Goal: Information Seeking & Learning: Learn about a topic

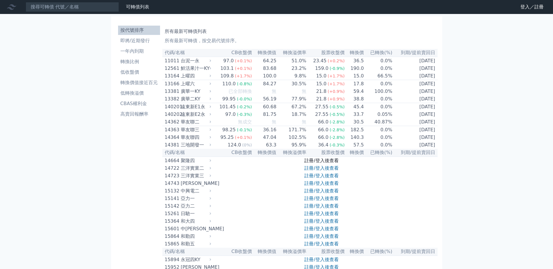
click at [322, 164] on link "註冊/登入後查看" at bounding box center [321, 161] width 34 height 6
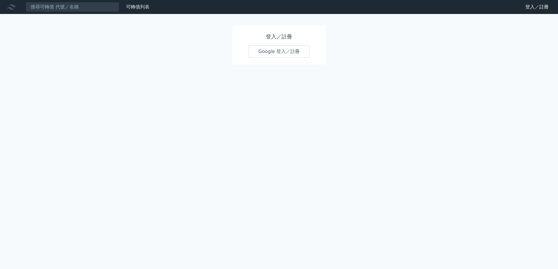
click at [293, 52] on link "Google 登入／註冊" at bounding box center [278, 51] width 61 height 12
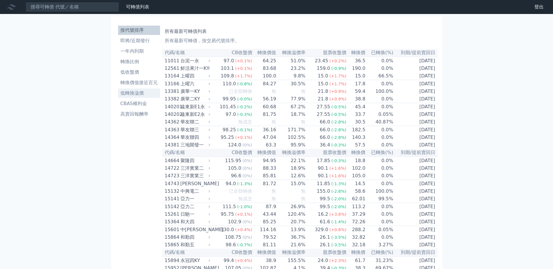
click at [134, 94] on li "低轉換溢價" at bounding box center [139, 93] width 42 height 7
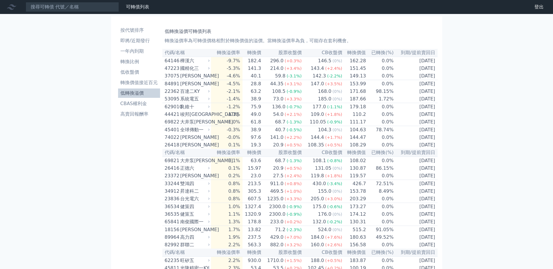
click at [0, 0] on link "財務數據" at bounding box center [0, 0] width 0 height 0
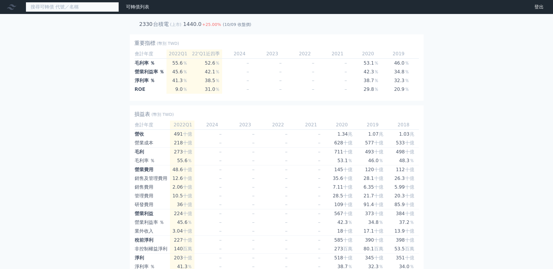
click at [99, 6] on input at bounding box center [72, 7] width 93 height 10
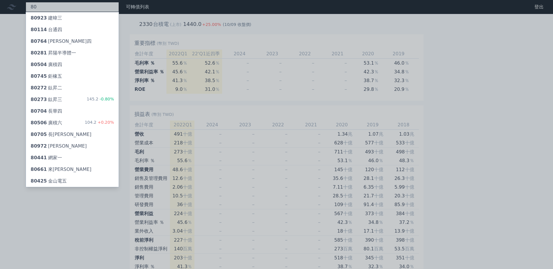
type input "8"
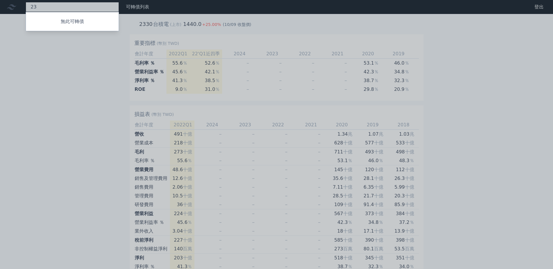
type input "2"
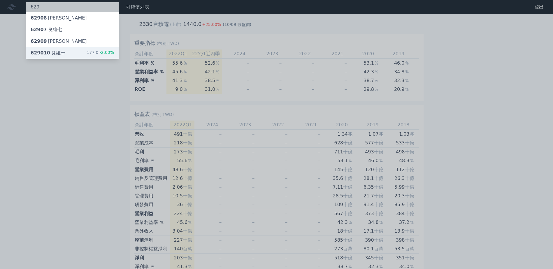
type input "629"
click at [58, 53] on div "629010 良維十" at bounding box center [48, 53] width 35 height 7
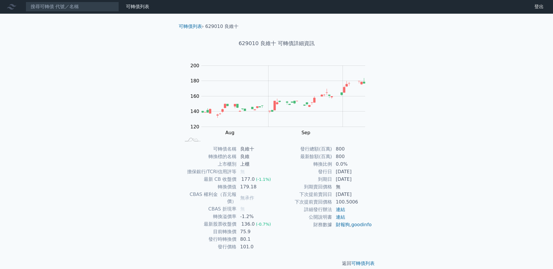
scroll to position [1, 0]
